Goal: Navigation & Orientation: Understand site structure

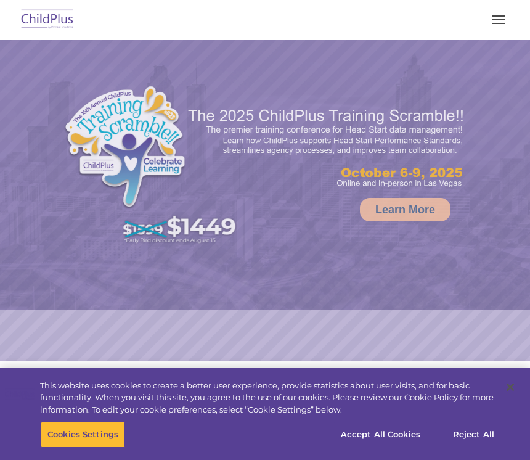
select select "MEDIUM"
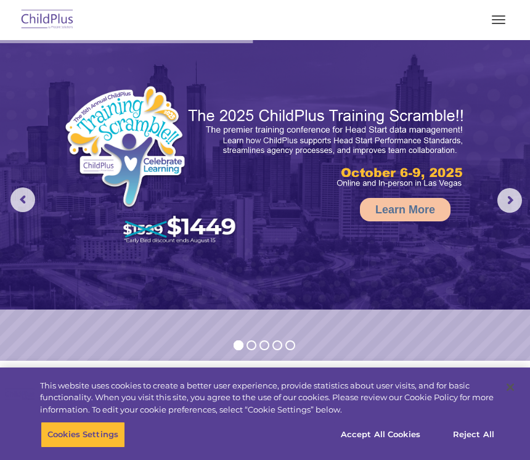
click at [14, 200] on rs-arrow at bounding box center [22, 199] width 25 height 25
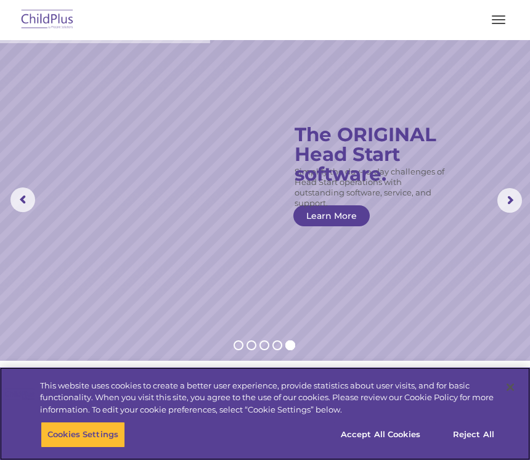
click at [474, 430] on button "Reject All" at bounding box center [473, 434] width 77 height 26
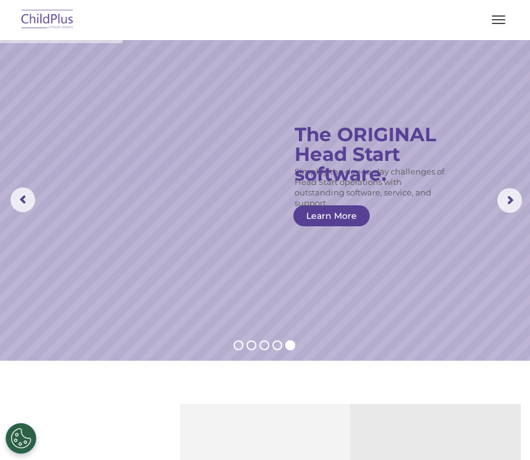
click at [16, 433] on button "Cookies Settings" at bounding box center [21, 438] width 31 height 31
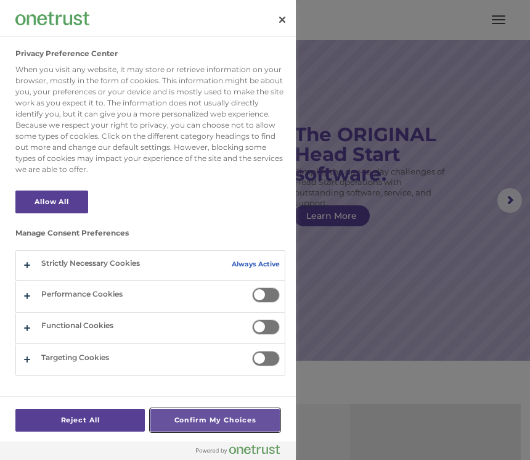
click at [239, 411] on button "Confirm My Choices" at bounding box center [214, 419] width 129 height 23
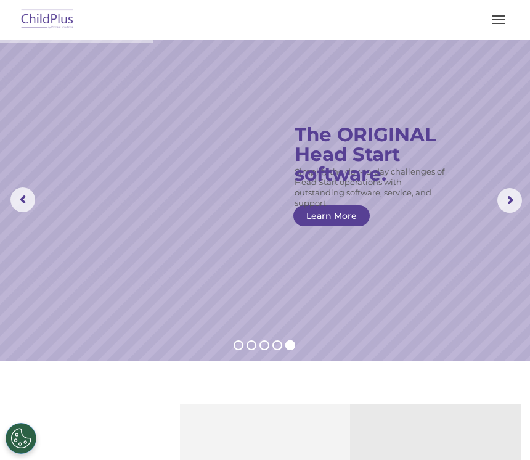
click at [20, 433] on button "Cookies Settings" at bounding box center [21, 438] width 31 height 31
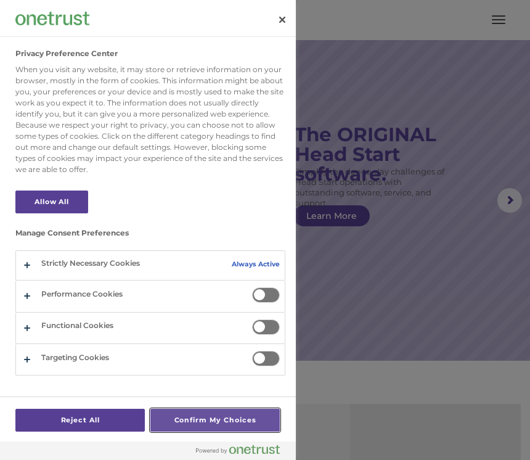
click at [234, 414] on button "Confirm My Choices" at bounding box center [214, 419] width 129 height 23
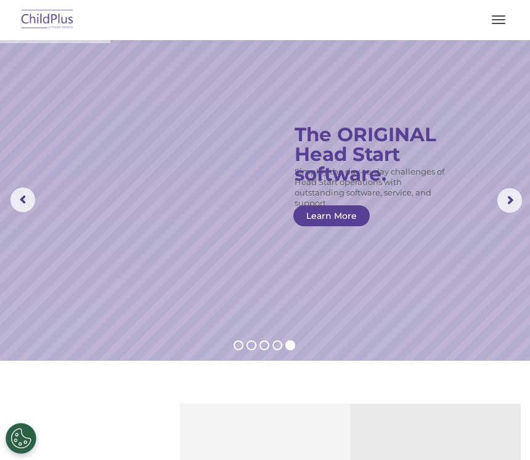
click at [22, 191] on rs-arrow at bounding box center [22, 199] width 25 height 25
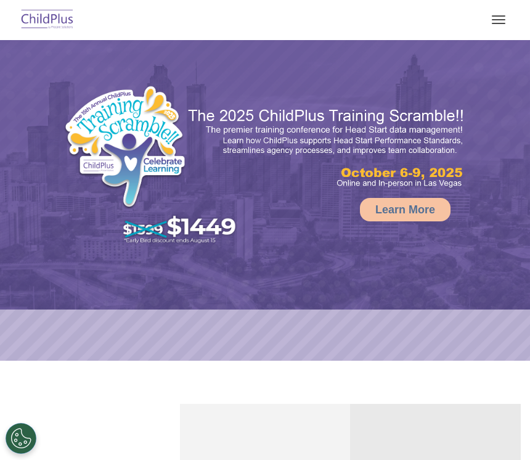
select select "MEDIUM"
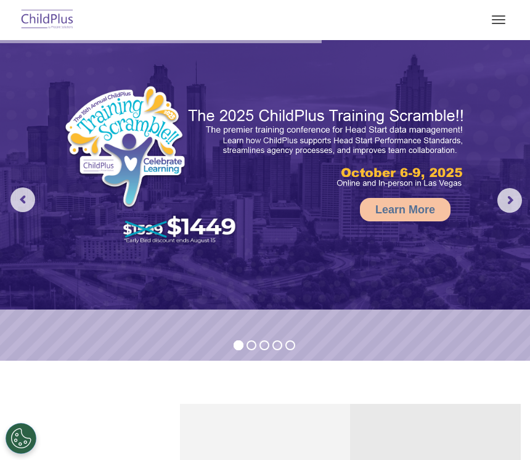
click at [513, 197] on rs-arrow at bounding box center [509, 200] width 25 height 25
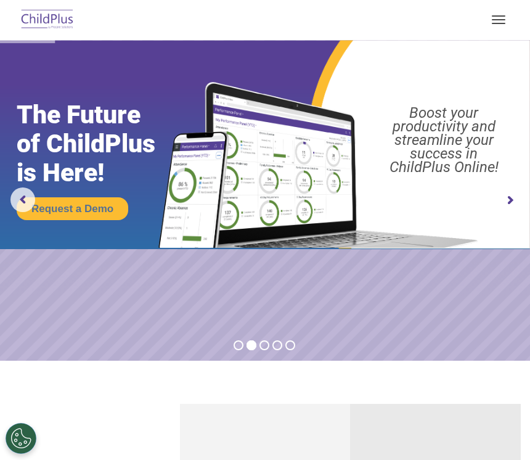
click at [503, 17] on button "button" at bounding box center [498, 20] width 26 height 20
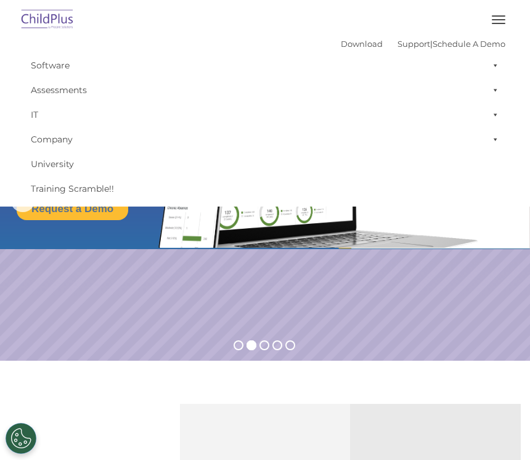
click at [500, 15] on span "button" at bounding box center [499, 15] width 14 height 1
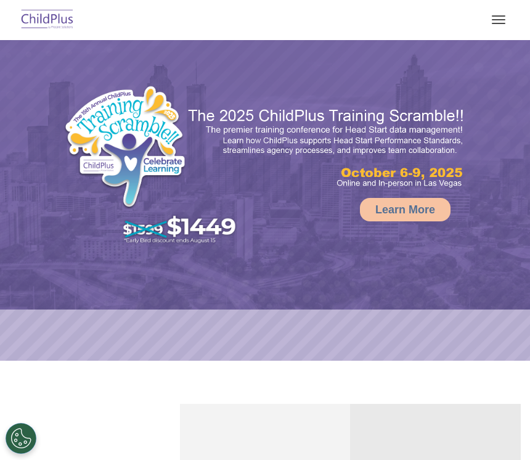
select select "MEDIUM"
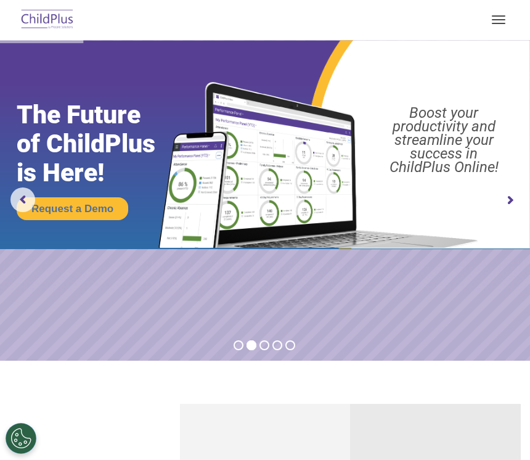
click at [516, 189] on rs-arrow at bounding box center [509, 200] width 25 height 25
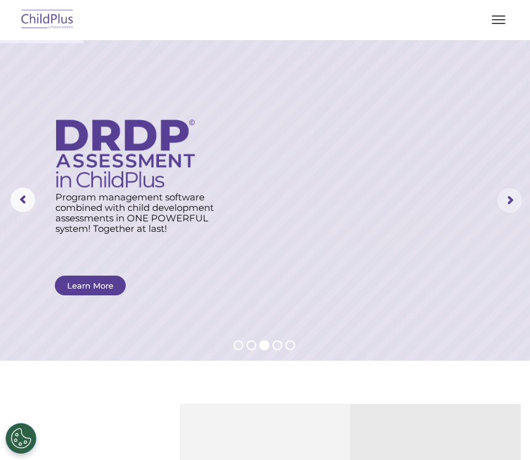
click at [513, 202] on rs-arrow at bounding box center [509, 200] width 25 height 25
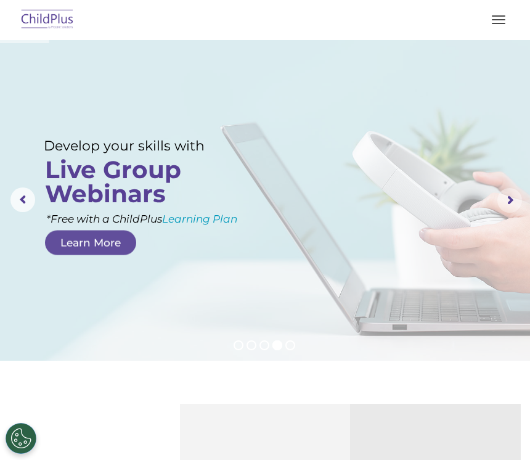
click at [514, 198] on rs-arrow at bounding box center [509, 200] width 25 height 25
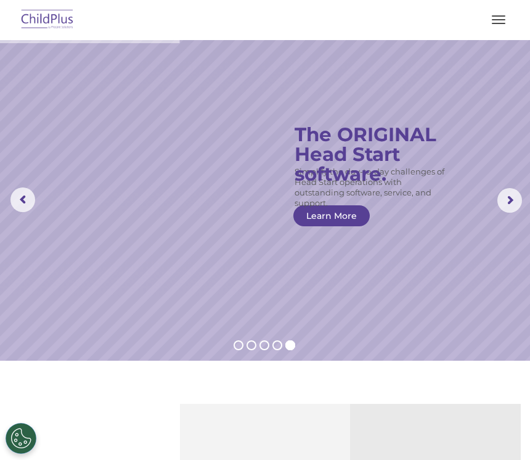
click at [511, 200] on rs-arrow at bounding box center [509, 200] width 25 height 25
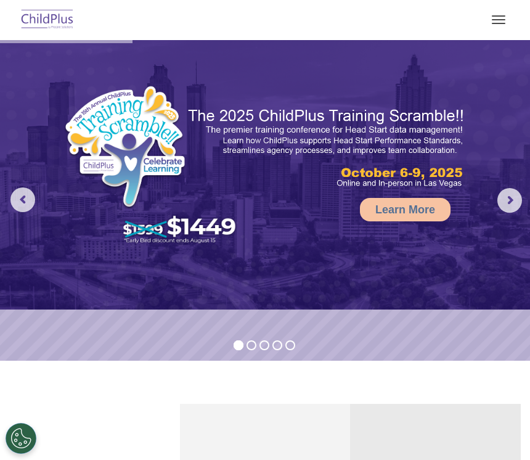
click at [487, 15] on button "button" at bounding box center [498, 20] width 26 height 20
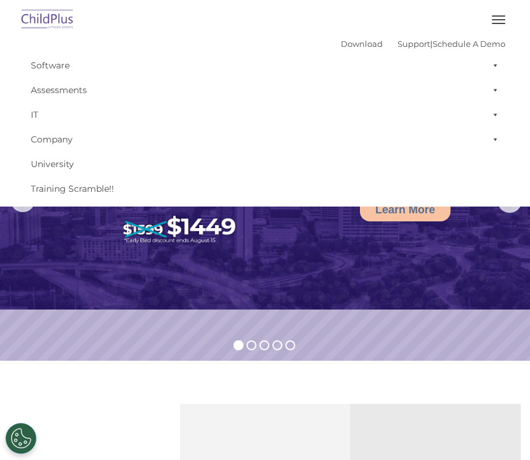
click at [502, 26] on button "button" at bounding box center [498, 20] width 26 height 20
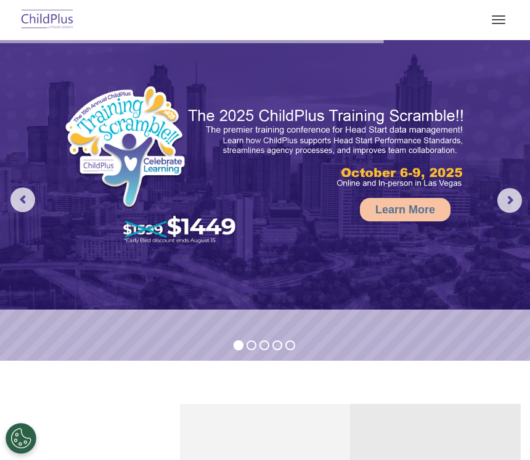
click at [495, 21] on button "button" at bounding box center [498, 20] width 26 height 20
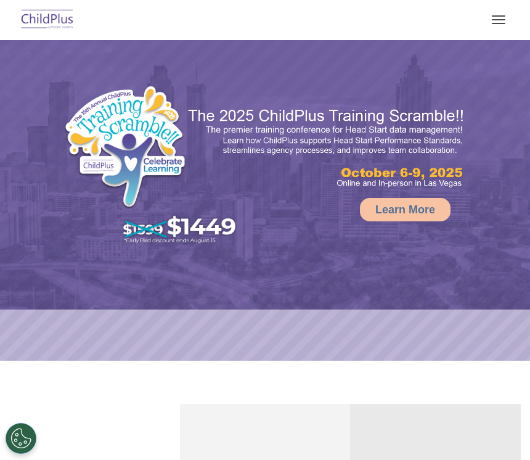
select select "MEDIUM"
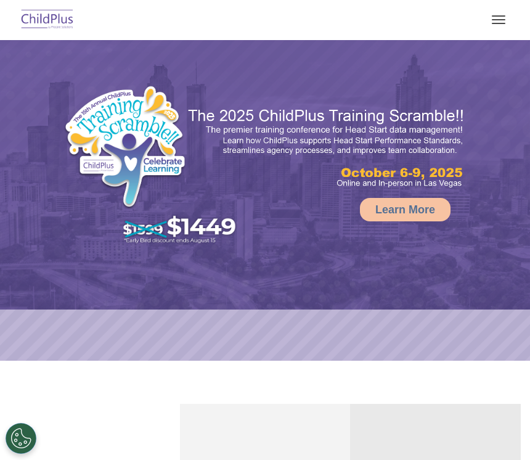
select select "MEDIUM"
